Goal: Transaction & Acquisition: Purchase product/service

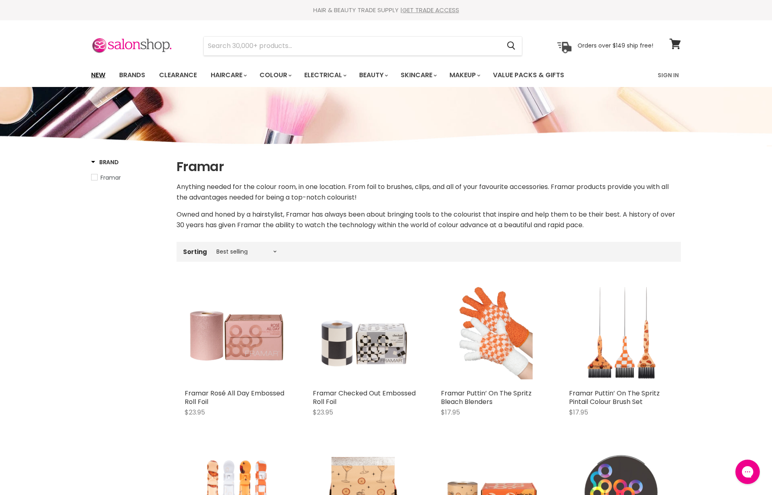
click at [100, 77] on link "New" at bounding box center [98, 75] width 26 height 17
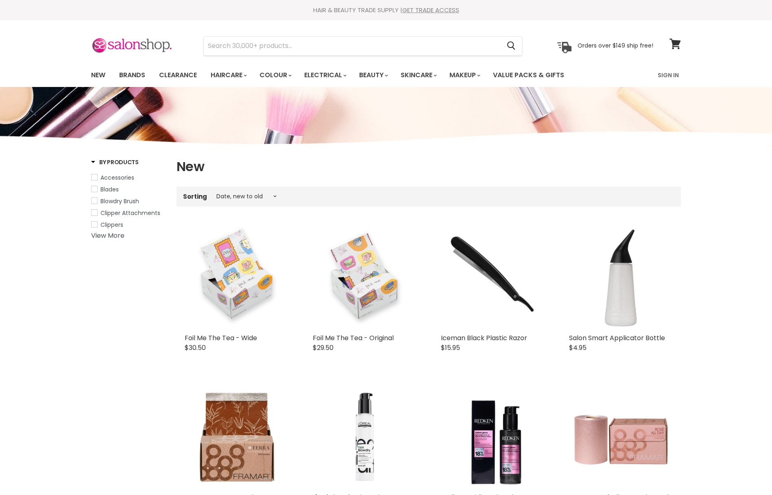
select select "created-descending"
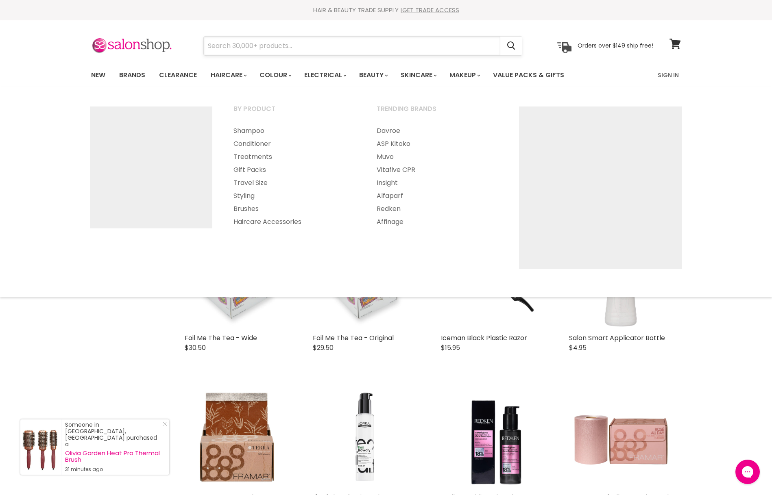
click at [237, 50] on input "Search" at bounding box center [352, 46] width 296 height 19
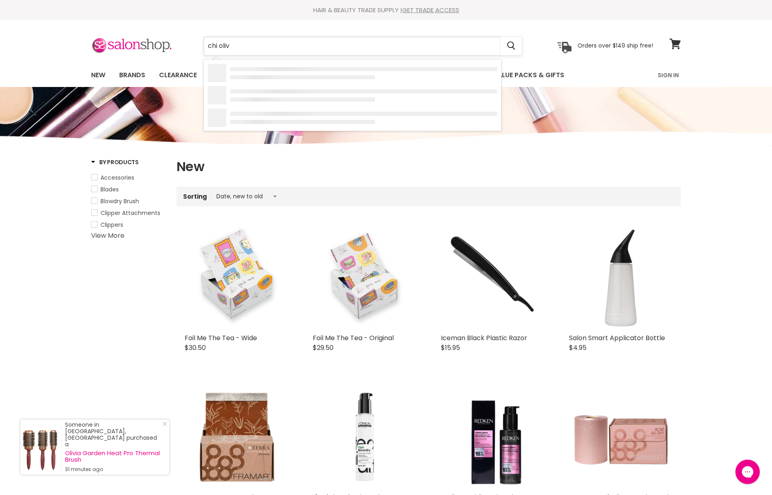
type input "chi olive"
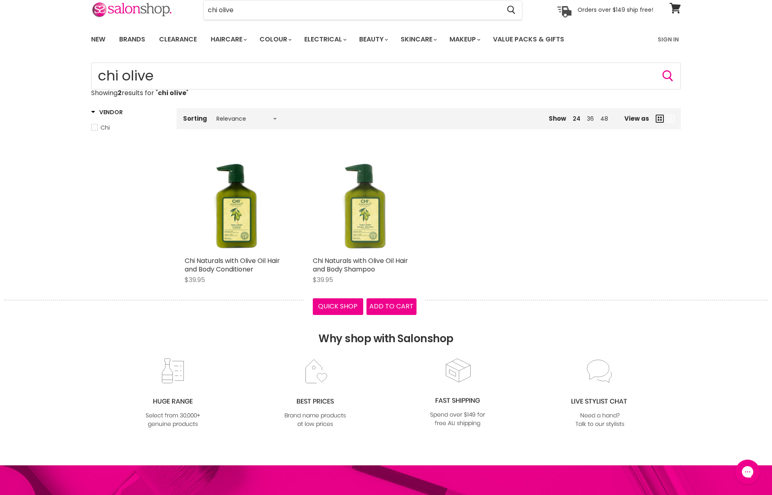
click at [324, 221] on img "Main content" at bounding box center [365, 201] width 104 height 104
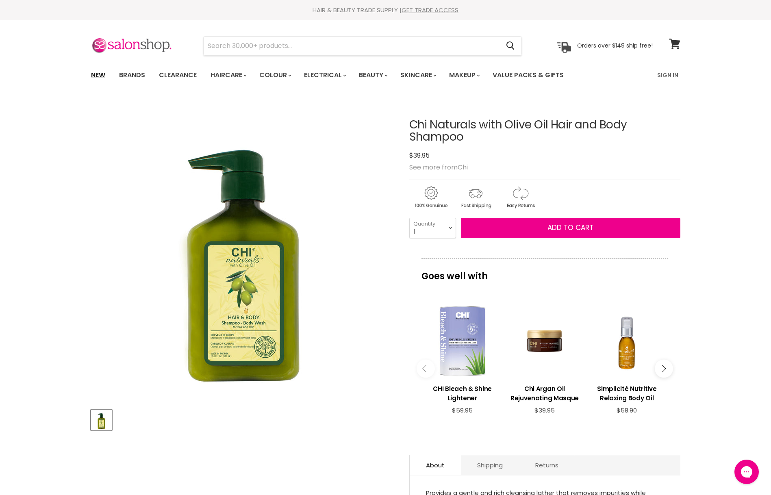
click at [100, 74] on link "New" at bounding box center [98, 75] width 26 height 17
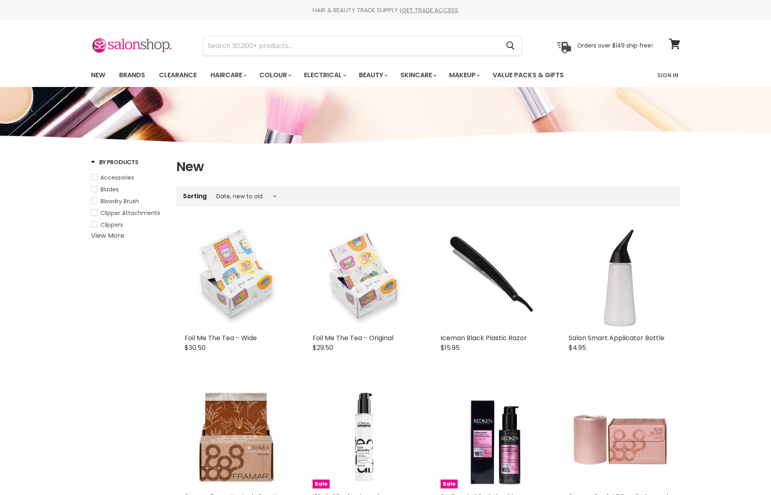
select select "created-descending"
click at [240, 49] on input "Search" at bounding box center [352, 46] width 296 height 19
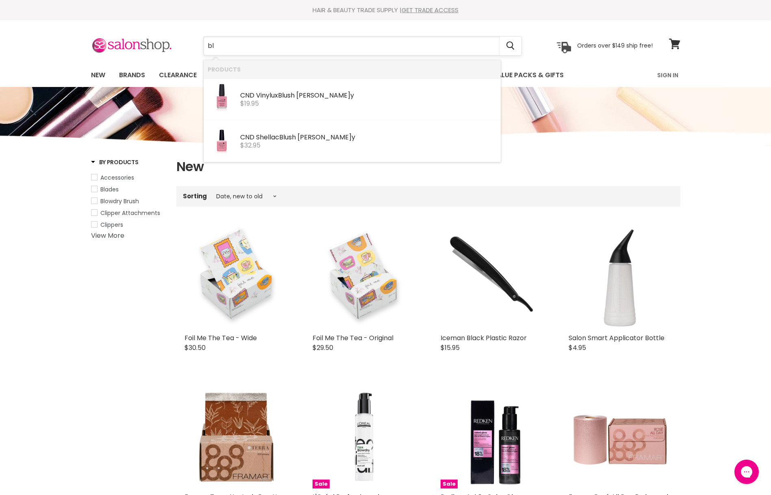
type input "b"
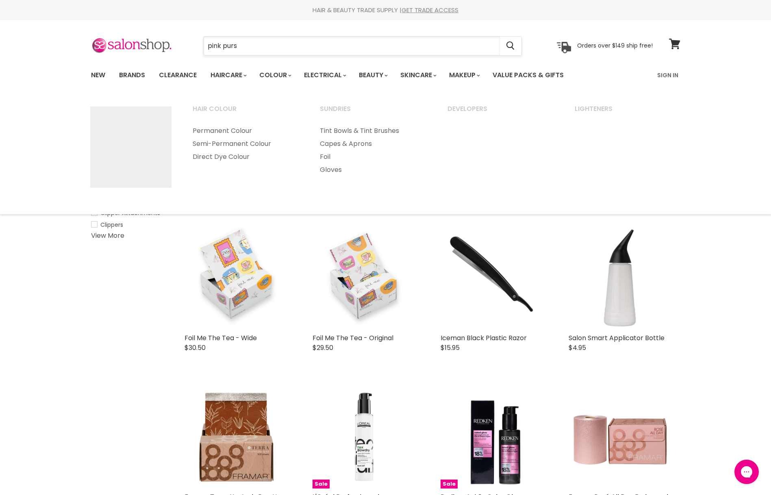
click at [261, 51] on input "pink purs" at bounding box center [352, 46] width 296 height 19
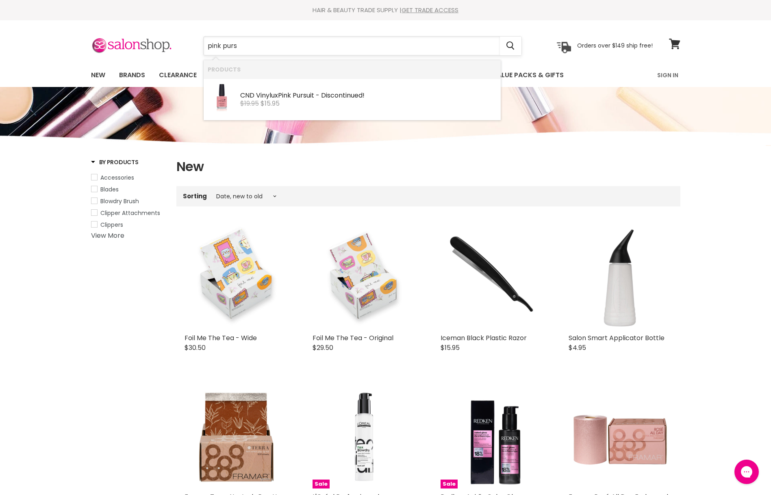
click at [261, 51] on input "pink purs" at bounding box center [352, 46] width 296 height 19
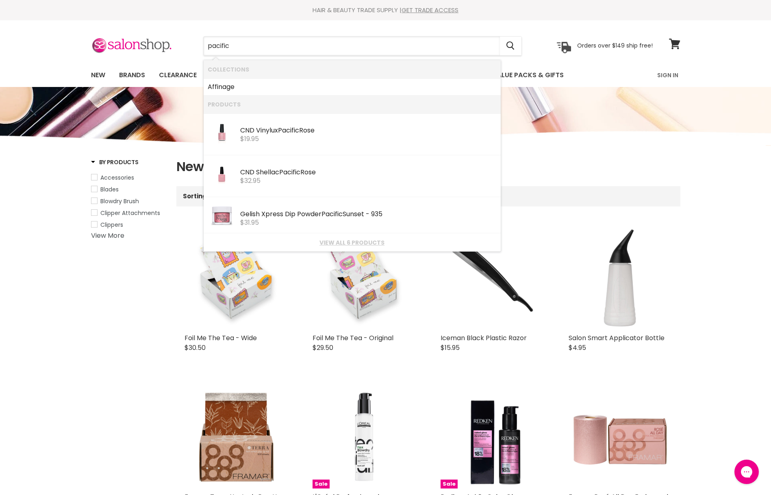
type input "pacific"
